Goal: Information Seeking & Learning: Learn about a topic

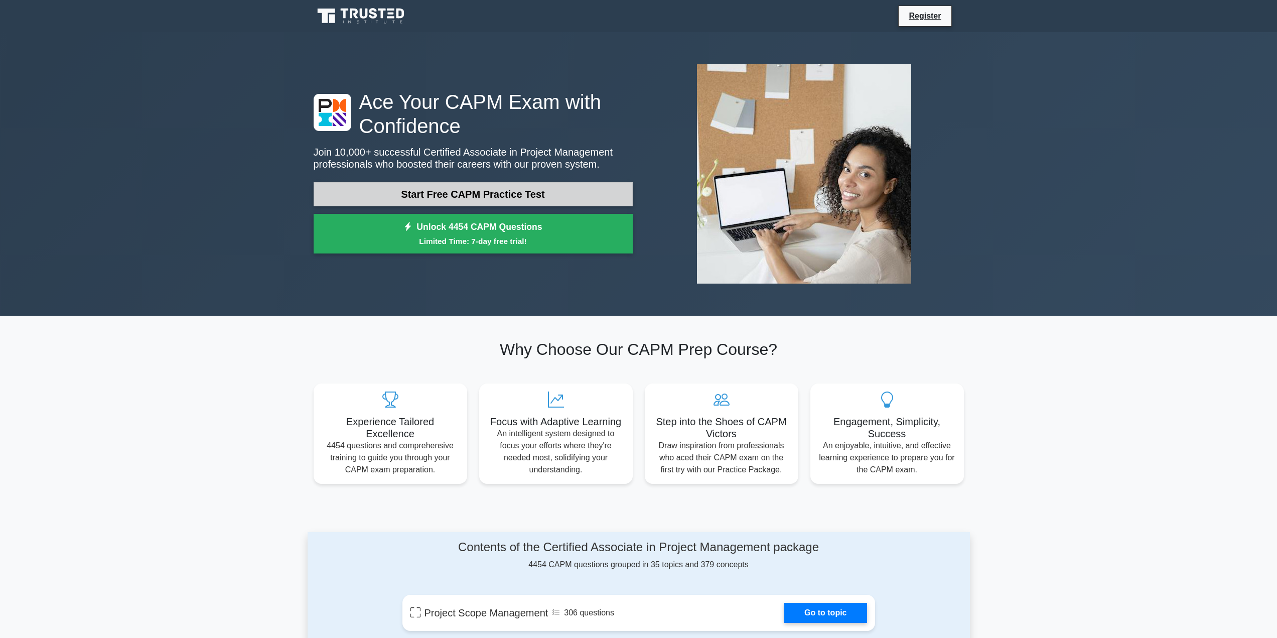
click at [501, 189] on link "Start Free CAPM Practice Test" at bounding box center [473, 194] width 319 height 24
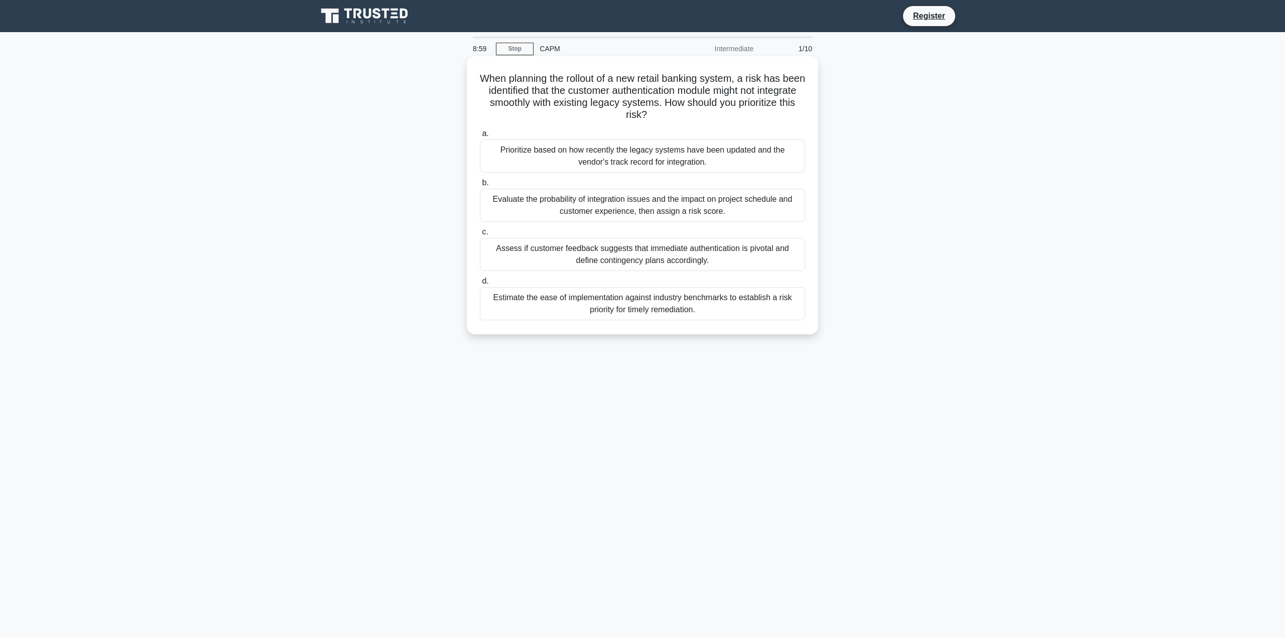
click at [623, 202] on div "Evaluate the probability of integration issues and the impact on project schedu…" at bounding box center [642, 205] width 325 height 33
click at [480, 186] on input "b. Evaluate the probability of integration issues and the impact on project sch…" at bounding box center [480, 183] width 0 height 7
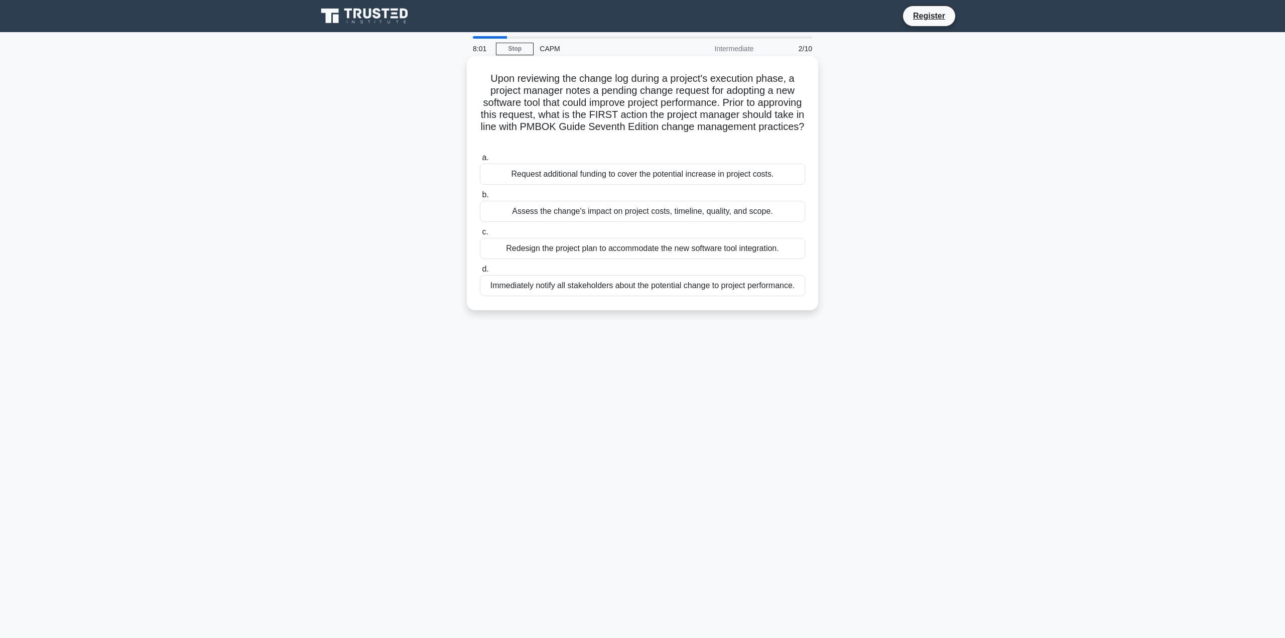
click at [623, 283] on div "Immediately notify all stakeholders about the potential change to project perfo…" at bounding box center [642, 285] width 325 height 21
click at [480, 272] on input "d. Immediately notify all stakeholders about the potential change to project pe…" at bounding box center [480, 269] width 0 height 7
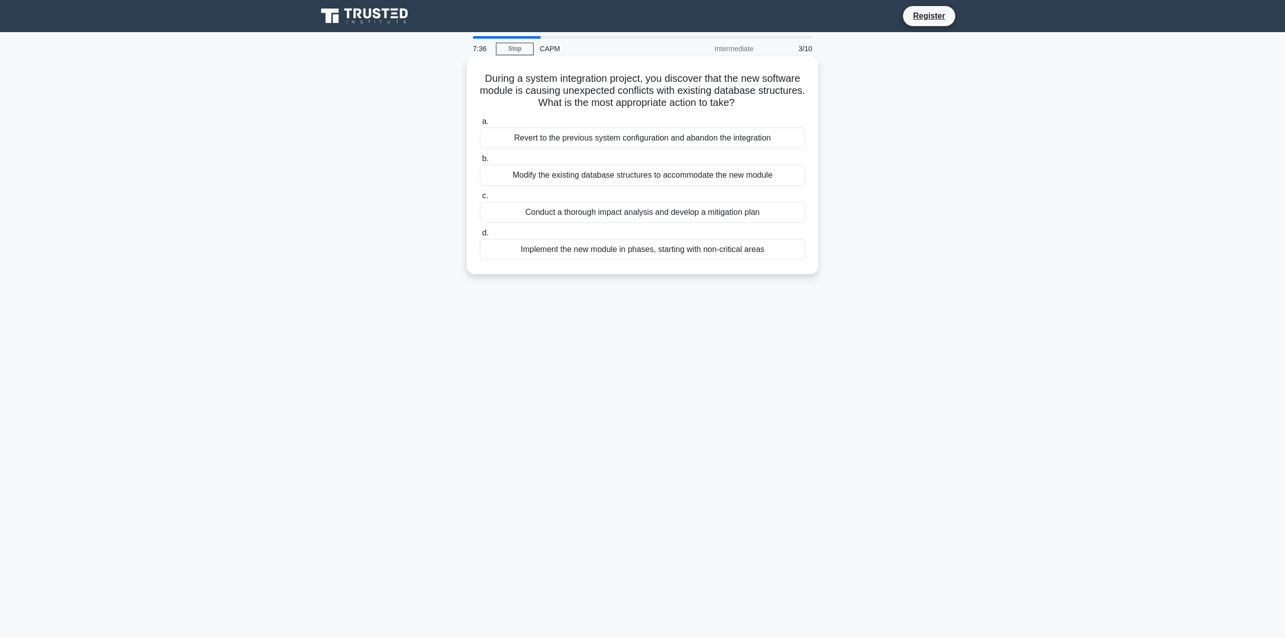
click at [624, 250] on div "Implement the new module in phases, starting with non-critical areas" at bounding box center [642, 249] width 325 height 21
click at [480, 236] on input "d. Implement the new module in phases, starting with non-critical areas" at bounding box center [480, 233] width 0 height 7
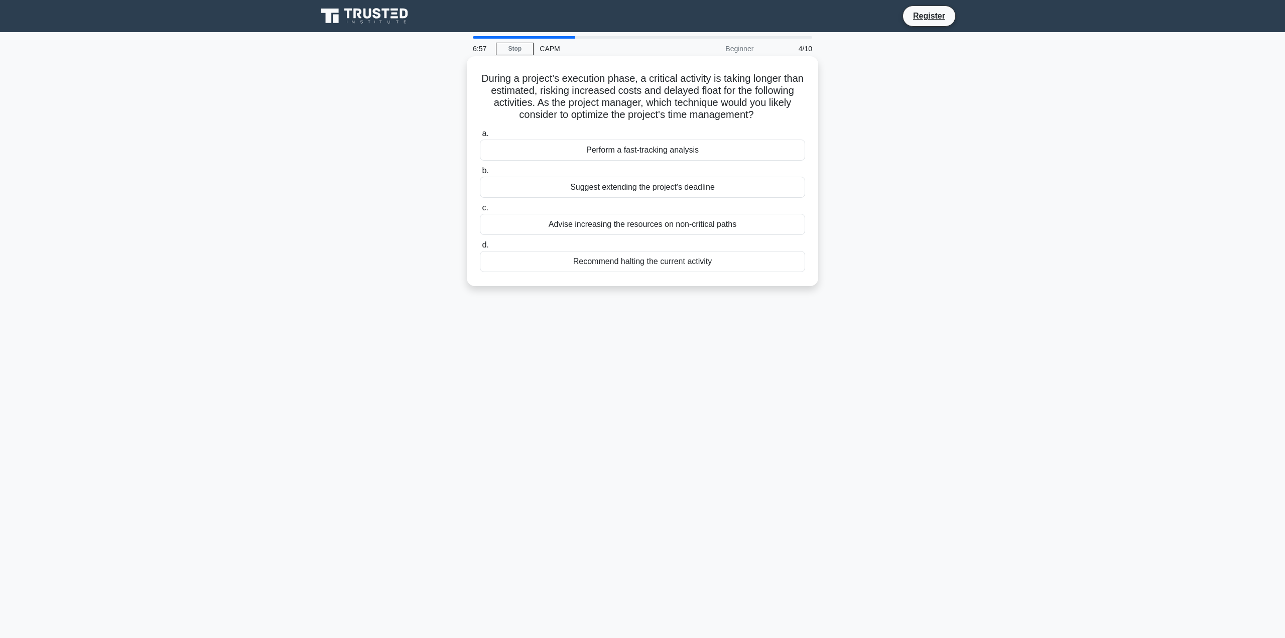
click at [604, 226] on div "Advise increasing the resources on non-critical paths" at bounding box center [642, 224] width 325 height 21
click at [480, 211] on input "c. Advise increasing the resources on non-critical paths" at bounding box center [480, 208] width 0 height 7
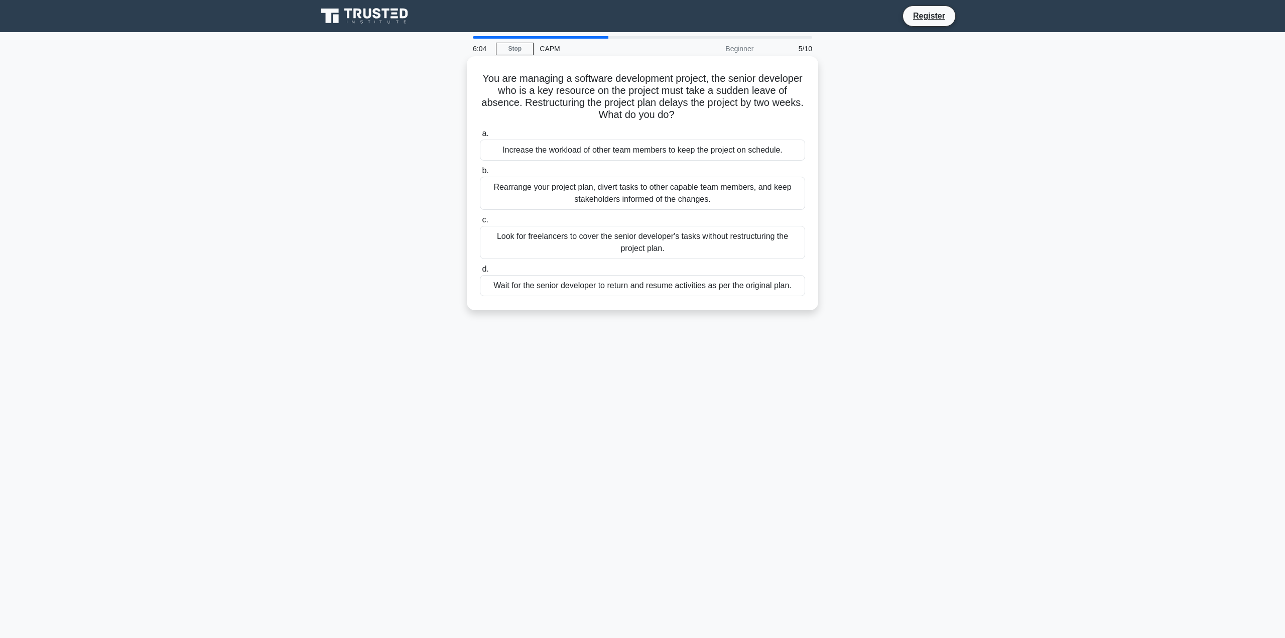
click at [648, 191] on div "Rearrange your project plan, divert tasks to other capable team members, and ke…" at bounding box center [642, 193] width 325 height 33
click at [480, 174] on input "b. Rearrange your project plan, divert tasks to other capable team members, and…" at bounding box center [480, 171] width 0 height 7
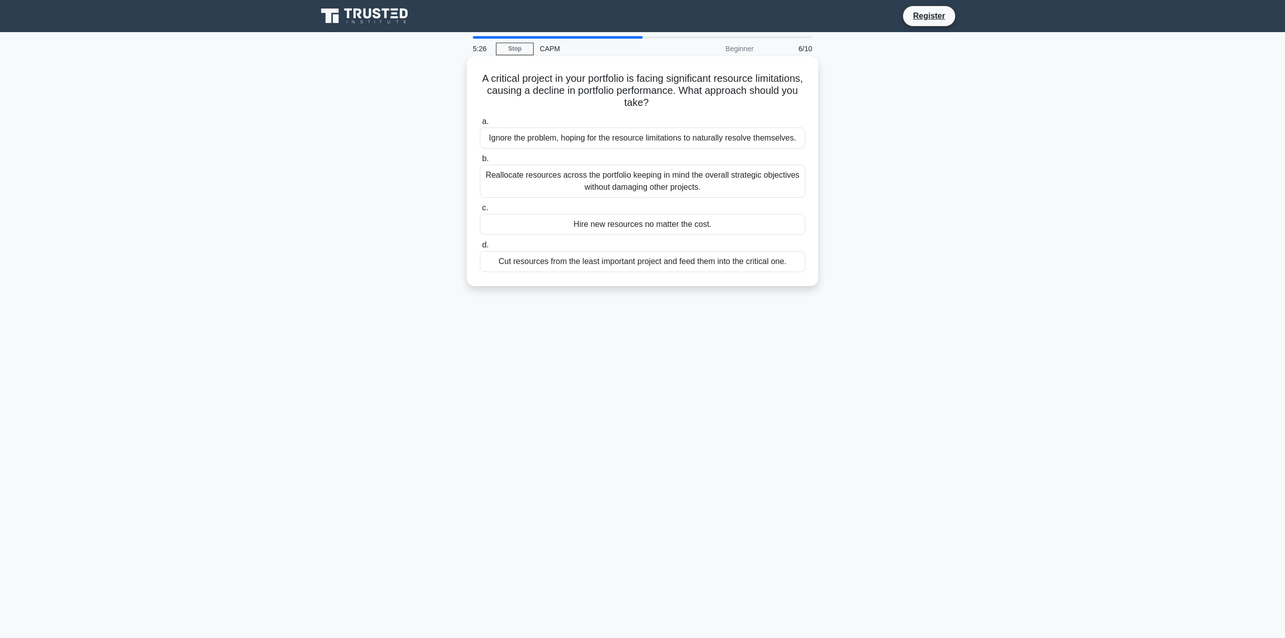
click at [623, 184] on div "Reallocate resources across the portfolio keeping in mind the overall strategic…" at bounding box center [642, 181] width 325 height 33
click at [480, 162] on input "b. Reallocate resources across the portfolio keeping in mind the overall strate…" at bounding box center [480, 159] width 0 height 7
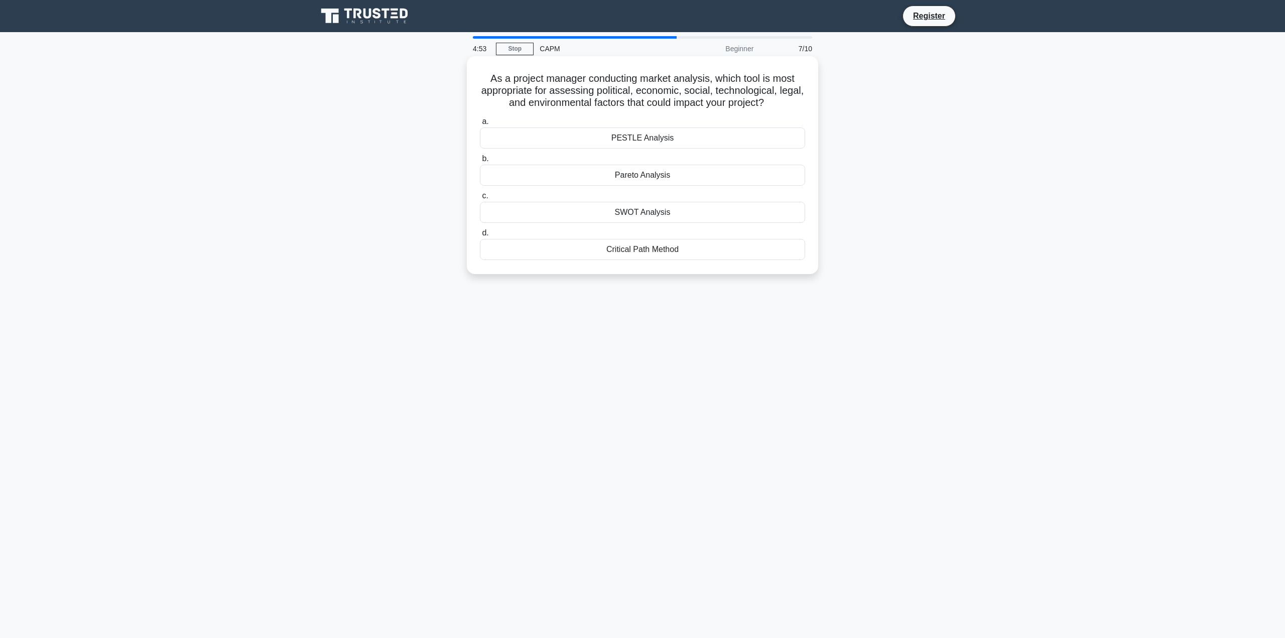
click at [662, 211] on div "SWOT Analysis" at bounding box center [642, 212] width 325 height 21
click at [480, 199] on input "c. SWOT Analysis" at bounding box center [480, 196] width 0 height 7
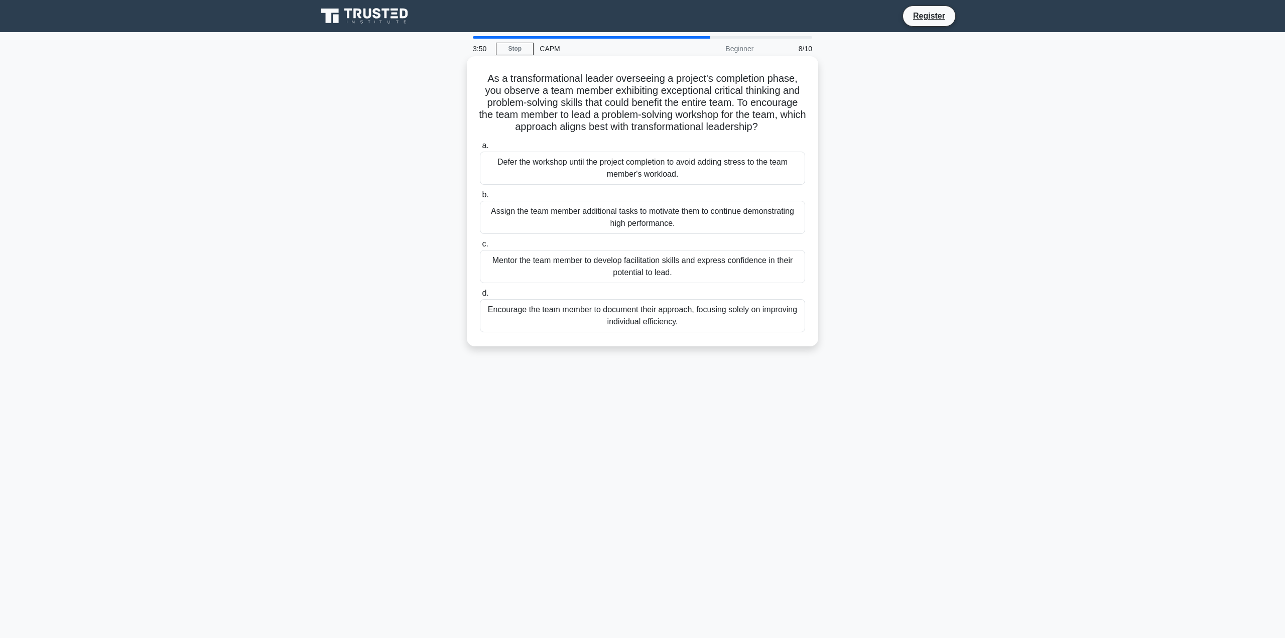
click at [658, 166] on div "Defer the workshop until the project completion to avoid adding stress to the t…" at bounding box center [642, 168] width 325 height 33
click at [480, 149] on input "a. Defer the workshop until the project completion to avoid adding stress to th…" at bounding box center [480, 145] width 0 height 7
click at [610, 162] on div "Facilitate a team meeting to reinforce the vision, acknowledge efforts, and dis…" at bounding box center [642, 168] width 325 height 33
click at [480, 149] on input "a. Facilitate a team meeting to reinforce the vision, acknowledge efforts, and …" at bounding box center [480, 145] width 0 height 7
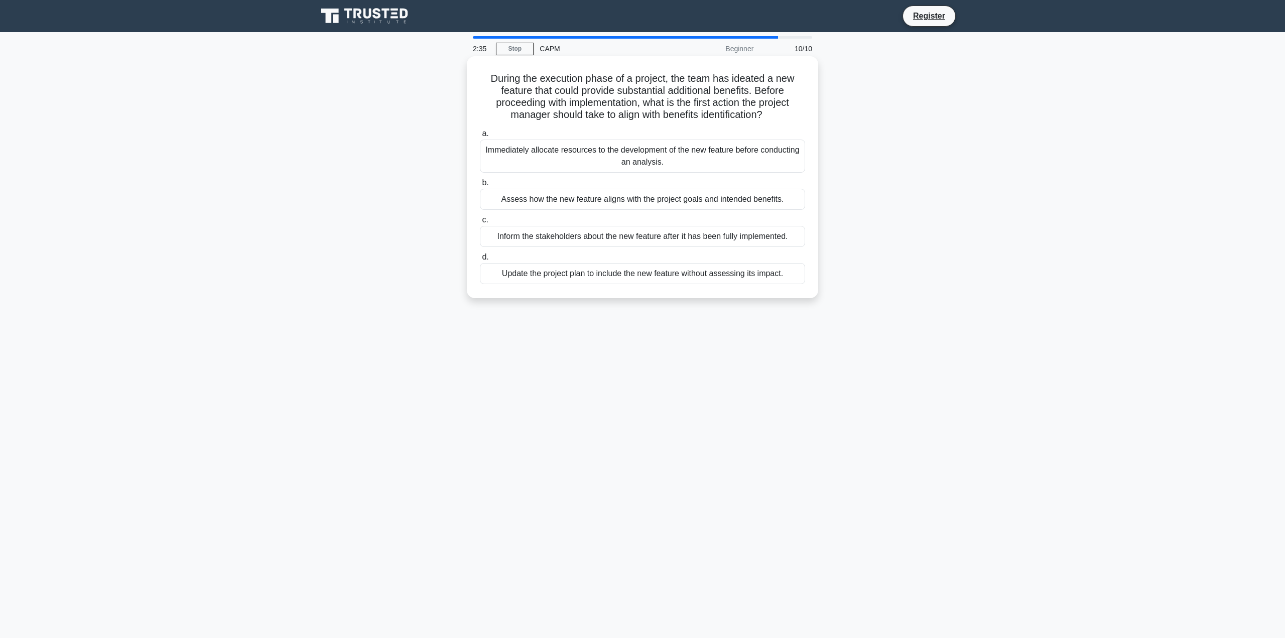
click at [635, 235] on div "Inform the stakeholders about the new feature after it has been fully implement…" at bounding box center [642, 236] width 325 height 21
click at [480, 223] on input "c. Inform the stakeholders about the new feature after it has been fully implem…" at bounding box center [480, 220] width 0 height 7
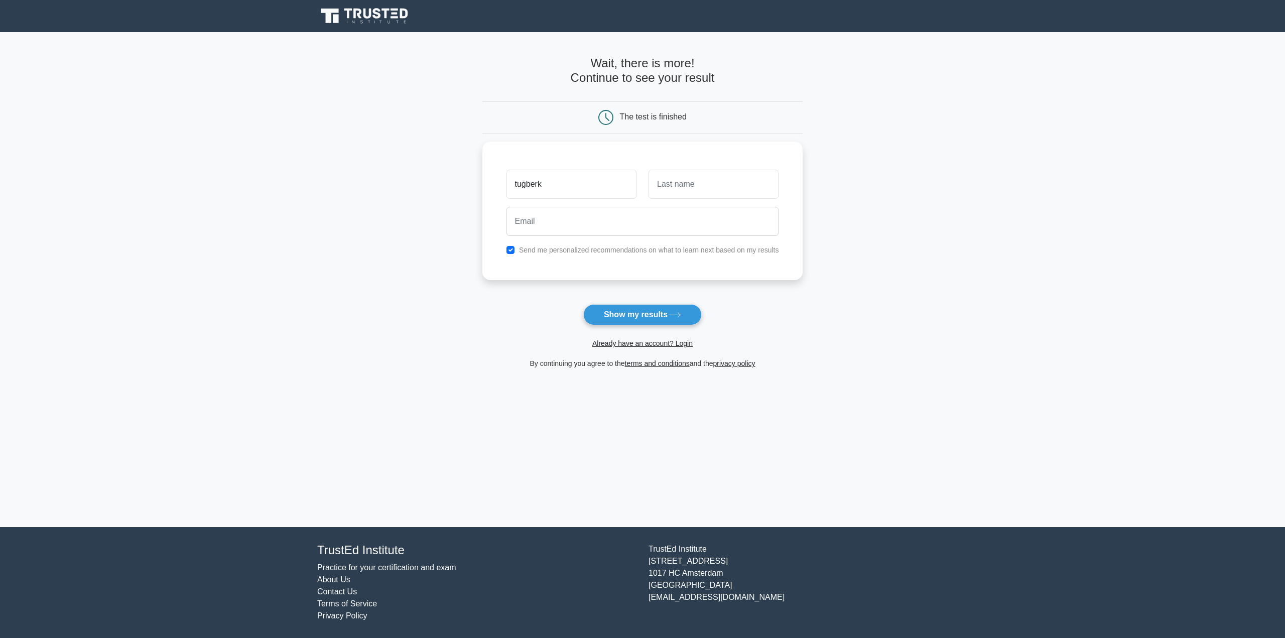
type input "tuğberk"
type input "t"
drag, startPoint x: 540, startPoint y: 173, endPoint x: 446, endPoint y: 169, distance: 94.4
click at [449, 168] on main "Wait, there is more! Continue to see your result The test is finished tuğberk" at bounding box center [642, 279] width 1285 height 495
type input "tugberk"
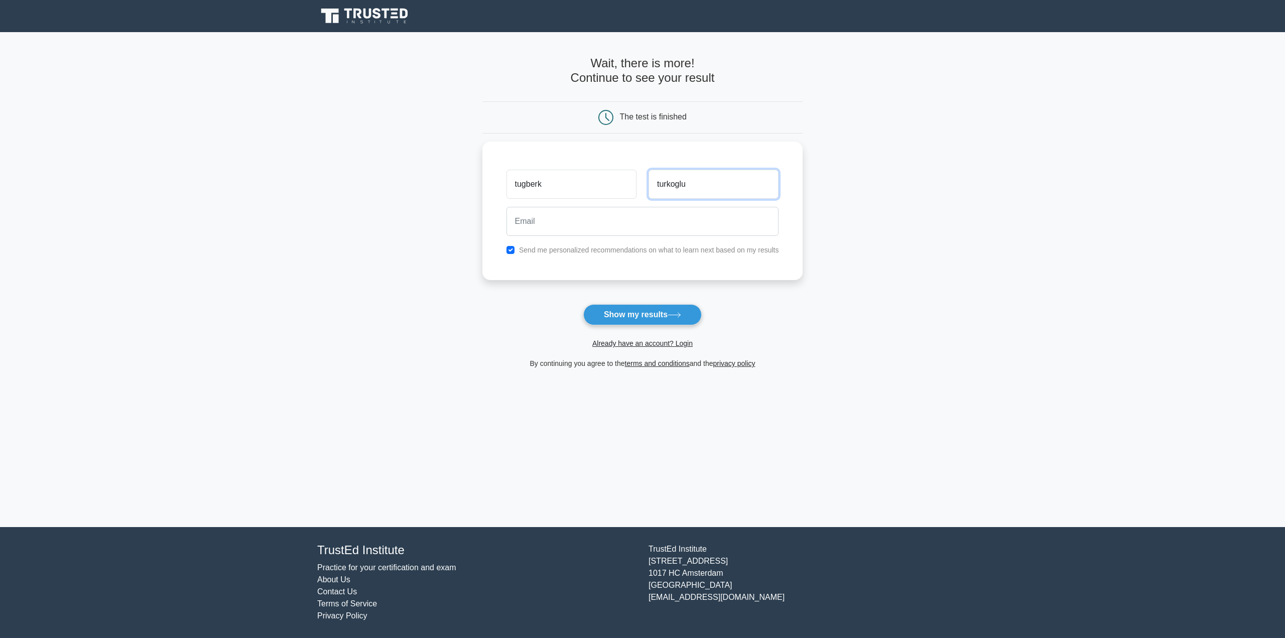
type input "turkoglu"
type input "tugberkturkoglu@gmail.com"
drag, startPoint x: 652, startPoint y: 219, endPoint x: 348, endPoint y: 188, distance: 306.2
click at [348, 188] on main "Wait, there is more! Continue to see your result The test is finished tugberk" at bounding box center [642, 279] width 1285 height 495
drag, startPoint x: 613, startPoint y: 173, endPoint x: 496, endPoint y: 160, distance: 117.7
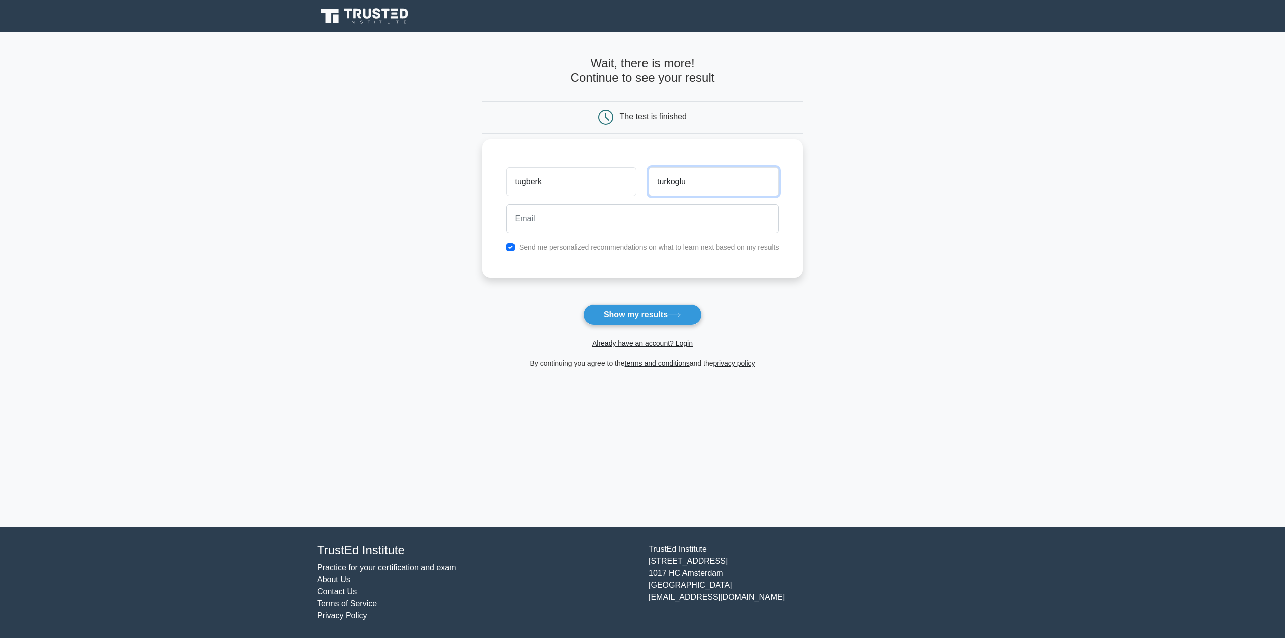
click at [550, 167] on div "tugberk turkoglu" at bounding box center [642, 181] width 284 height 37
drag, startPoint x: 585, startPoint y: 183, endPoint x: 400, endPoint y: 192, distance: 184.8
click at [361, 166] on main "Wait, there is more! Continue to see your result The test is finished tugberk" at bounding box center [642, 279] width 1285 height 495
click at [658, 319] on button "Show my results" at bounding box center [642, 314] width 118 height 21
type input "<zx<zx"
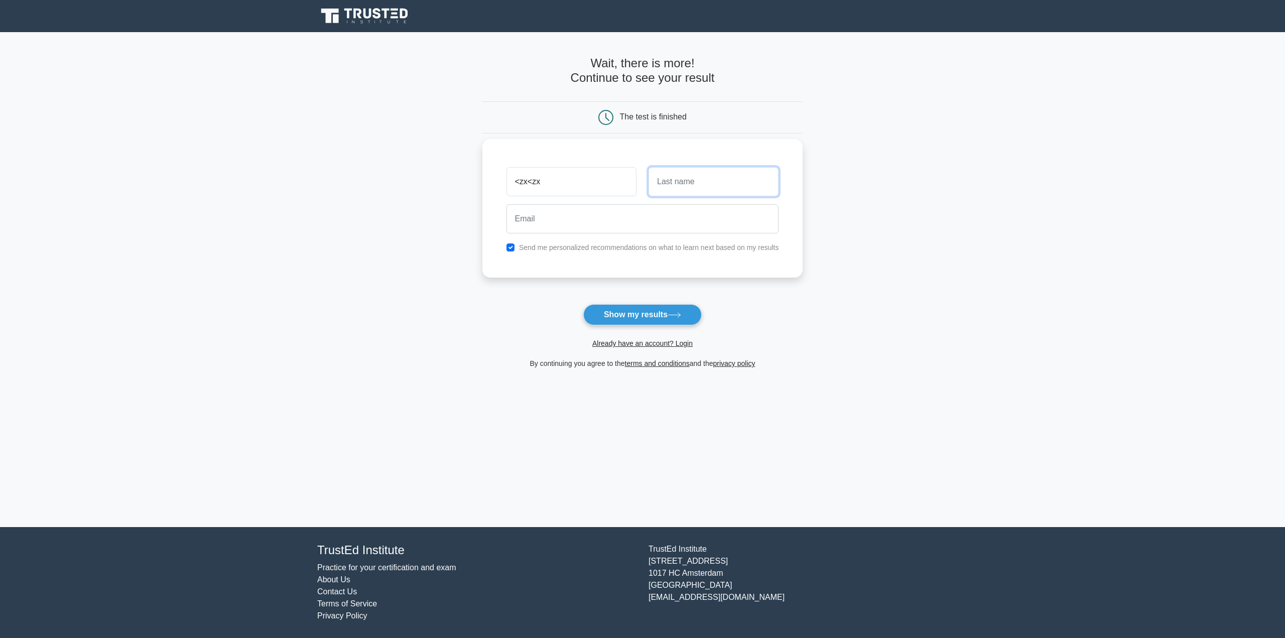
drag, startPoint x: 694, startPoint y: 177, endPoint x: 657, endPoint y: 197, distance: 42.4
click at [693, 177] on input "text" at bounding box center [713, 181] width 130 height 29
type input "sddad"
click at [547, 223] on input "email" at bounding box center [642, 218] width 272 height 29
type input "adad@gmail.com"
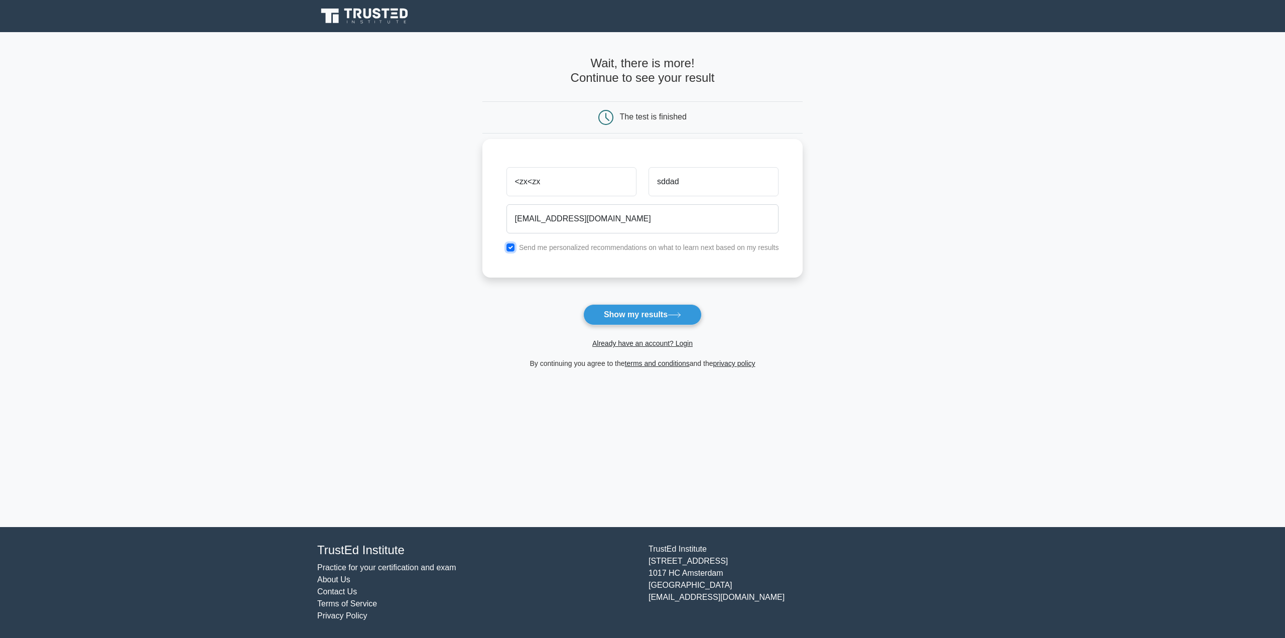
click at [510, 249] on input "checkbox" at bounding box center [510, 247] width 8 height 8
checkbox input "false"
click at [656, 316] on button "Show my results" at bounding box center [642, 314] width 118 height 21
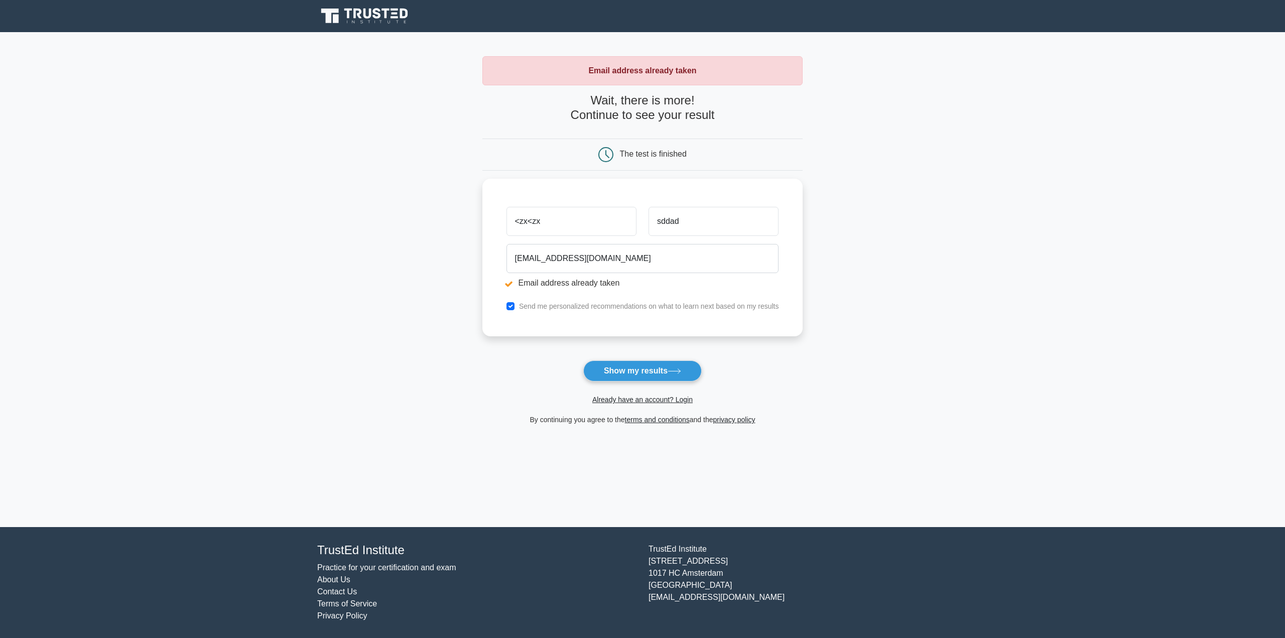
drag, startPoint x: 590, startPoint y: 223, endPoint x: 452, endPoint y: 206, distance: 139.5
click at [452, 206] on main "Email address already taken Wait, there is more! Continue to see your result Th…" at bounding box center [642, 279] width 1285 height 495
type input "tugb"
click at [658, 368] on button "Show my results" at bounding box center [642, 370] width 118 height 21
click at [554, 220] on input "tugb" at bounding box center [571, 218] width 130 height 29
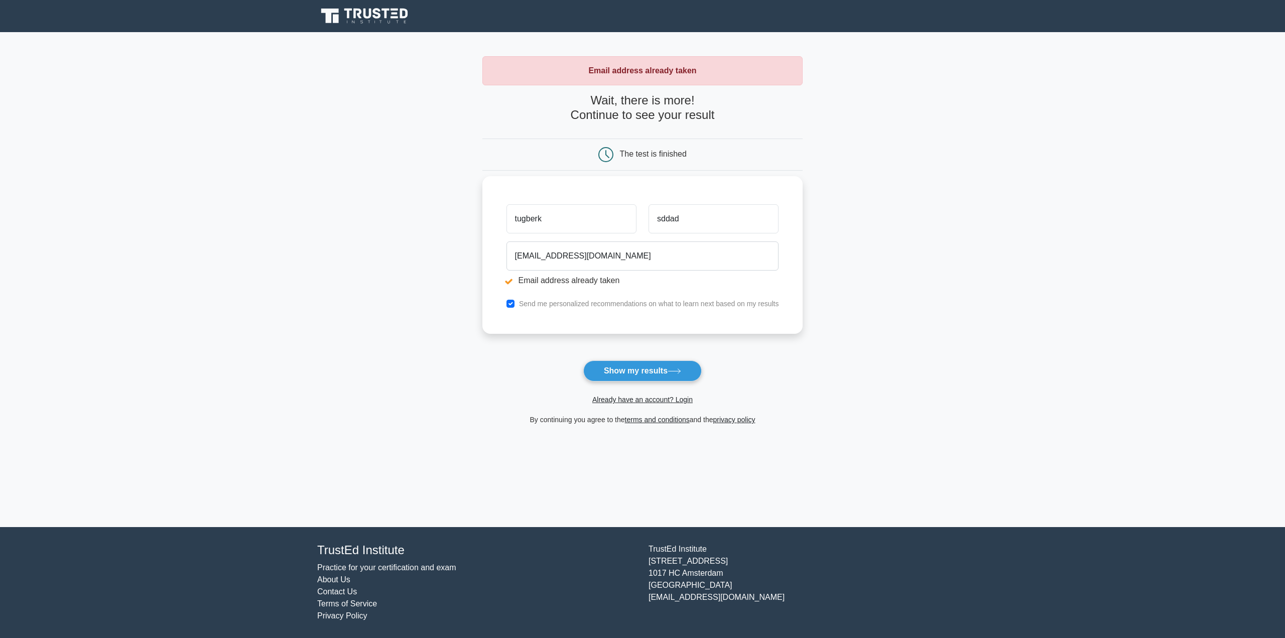
type input "tugberk"
type input "turkog"
click at [620, 259] on input "adad@gmail.com" at bounding box center [642, 255] width 272 height 29
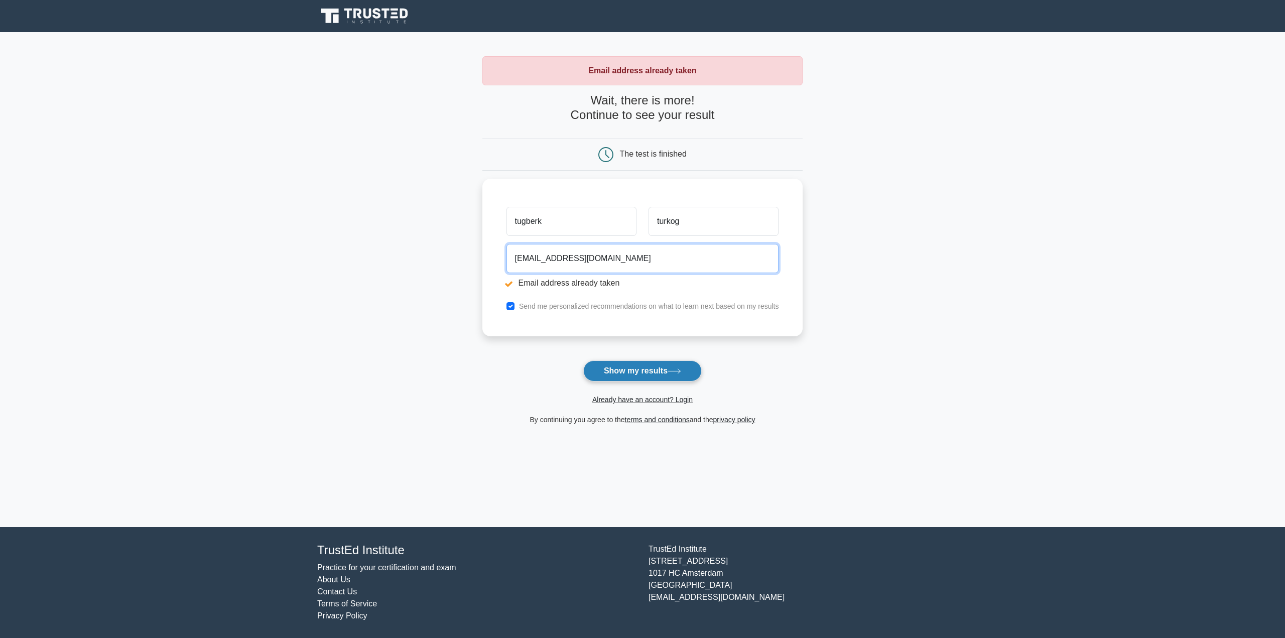
type input "tugberkturkoglu@gmail.com"
click at [650, 366] on button "Show my results" at bounding box center [642, 370] width 118 height 21
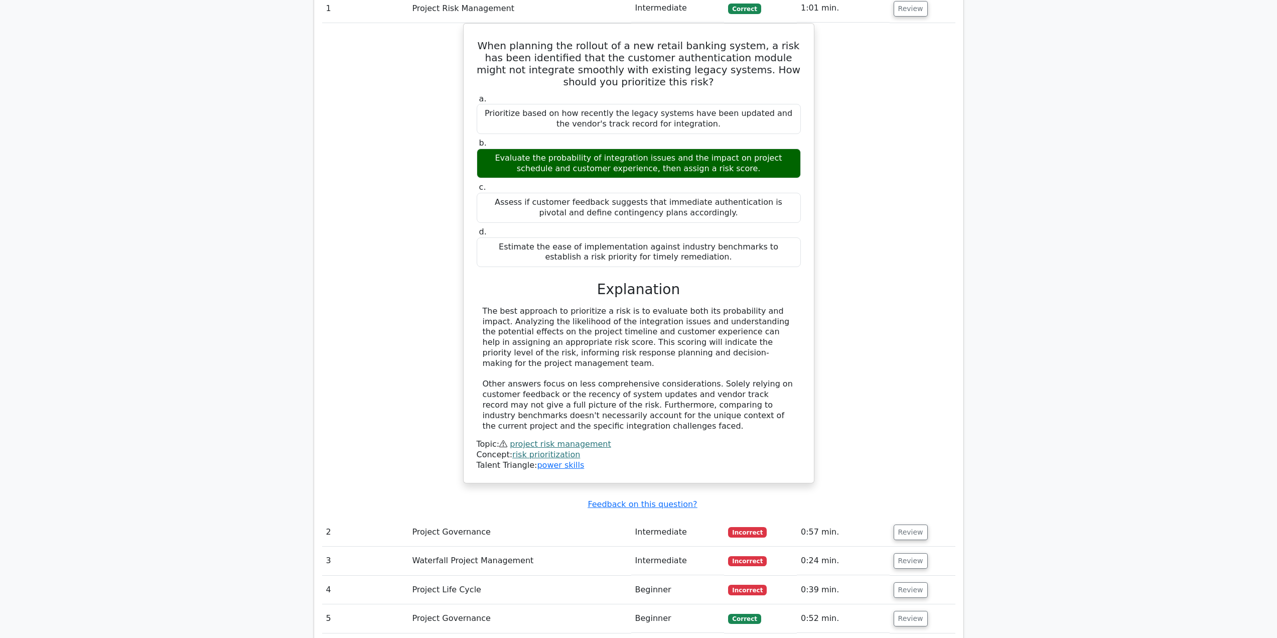
scroll to position [1104, 0]
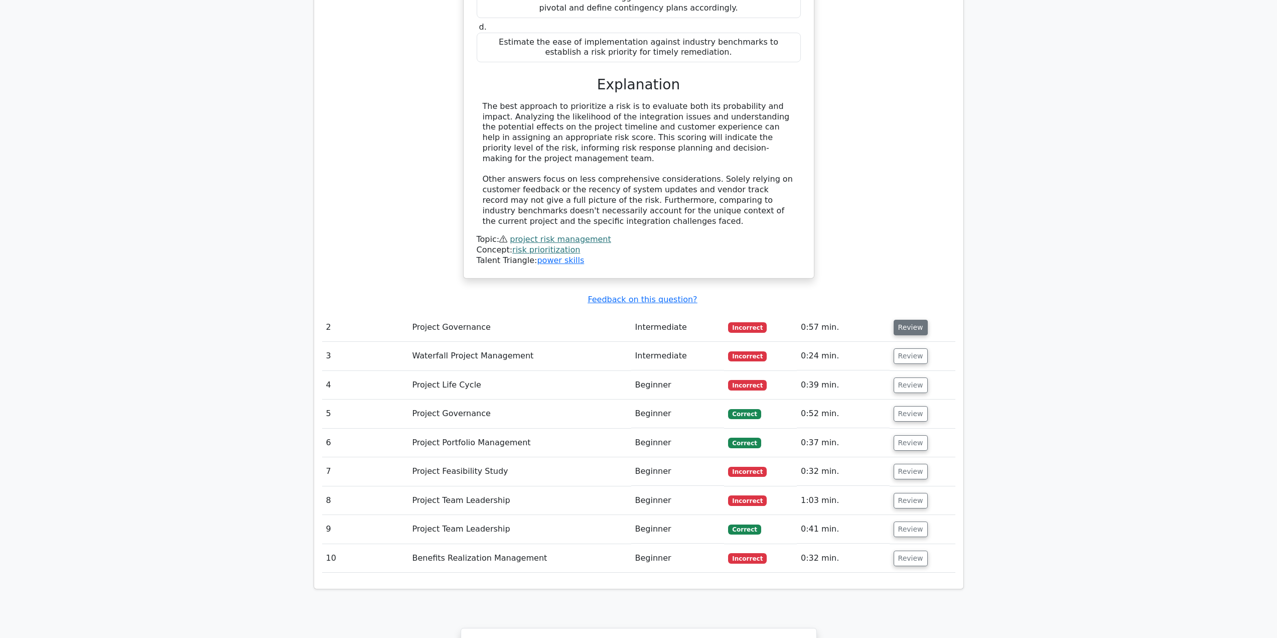
click at [908, 320] on button "Review" at bounding box center [911, 328] width 34 height 16
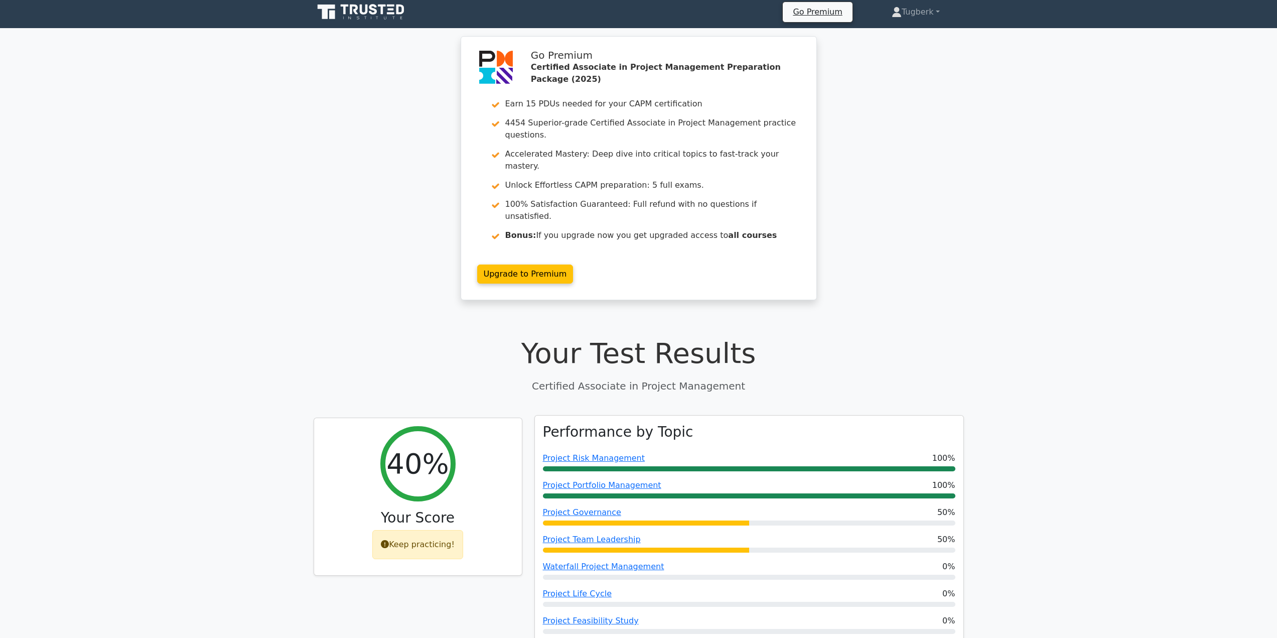
scroll to position [0, 0]
